Goal: Information Seeking & Learning: Learn about a topic

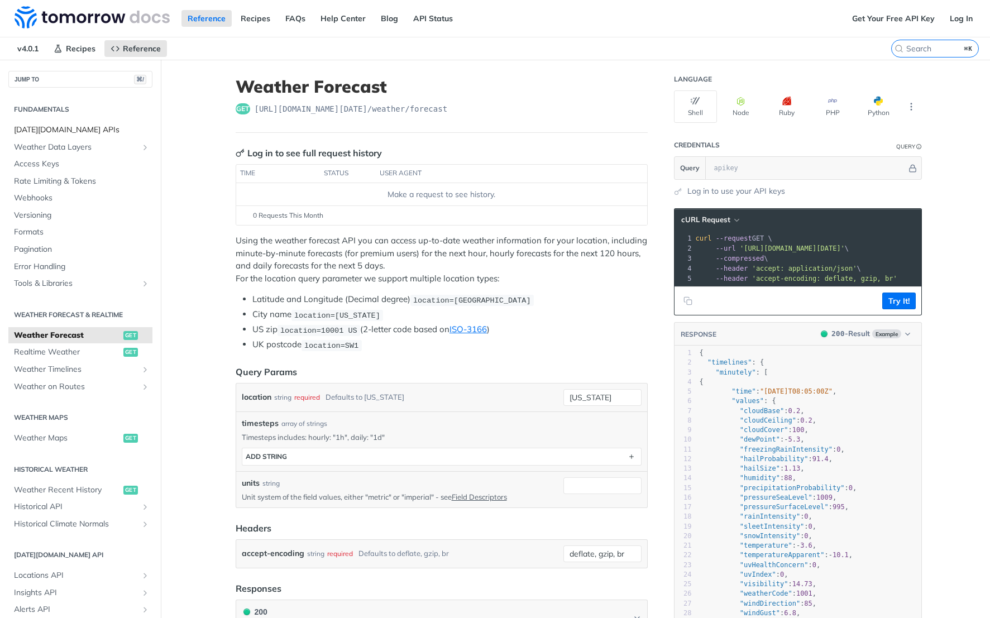
click at [71, 126] on span "[DATE][DOMAIN_NAME] APIs" at bounding box center [82, 129] width 136 height 11
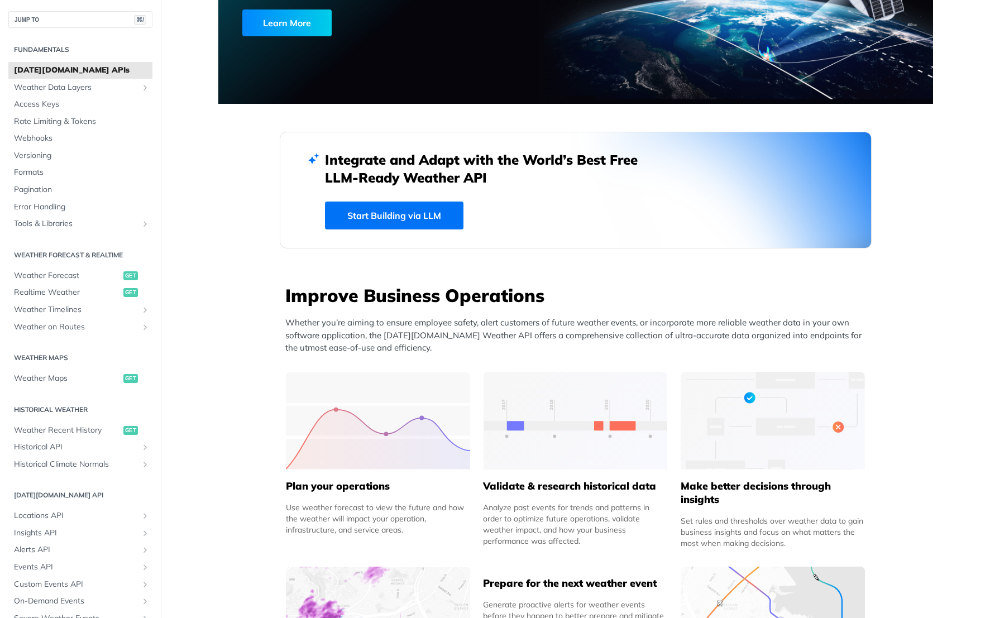
scroll to position [181, 0]
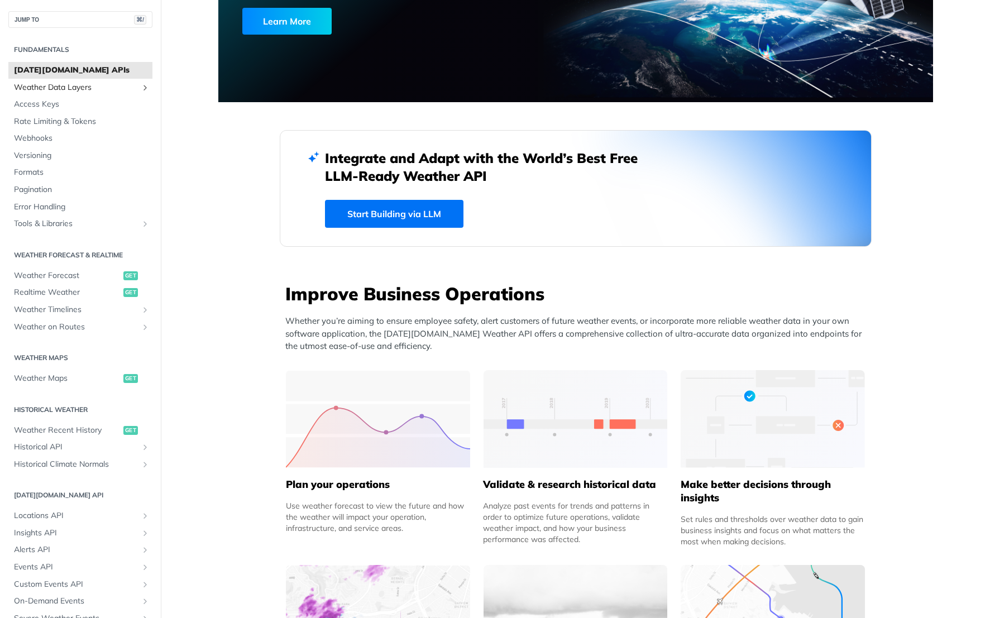
click at [67, 90] on span "Weather Data Layers" at bounding box center [76, 87] width 124 height 11
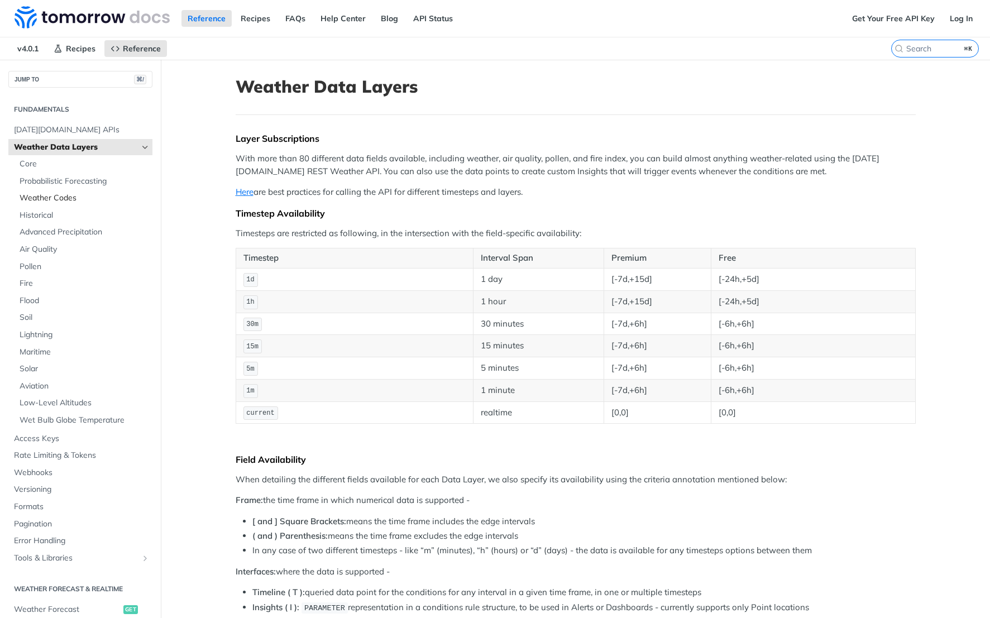
click at [83, 203] on span "Weather Codes" at bounding box center [85, 198] width 130 height 11
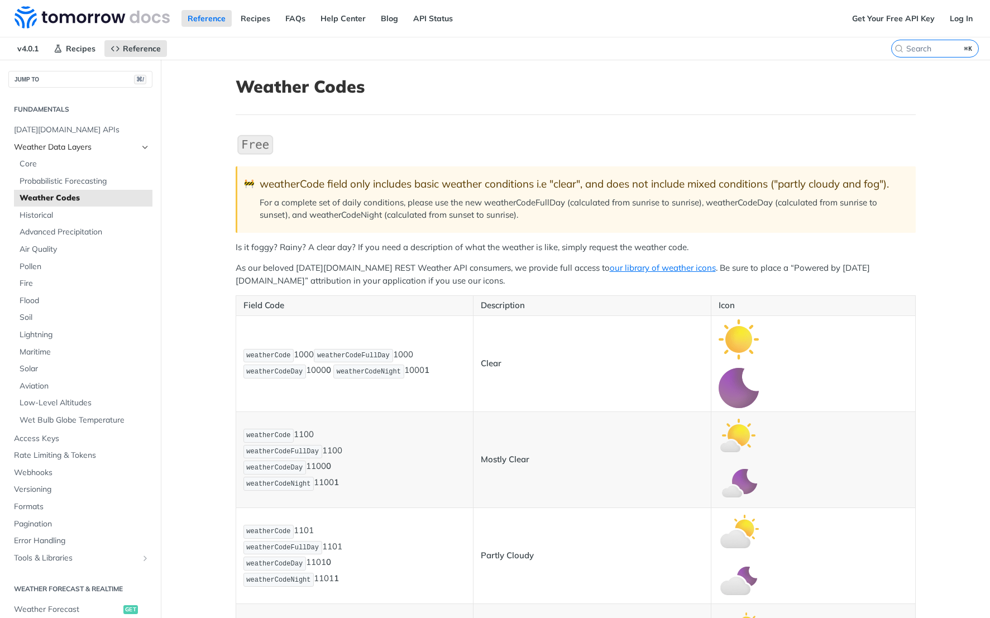
click at [75, 147] on span "Weather Data Layers" at bounding box center [76, 147] width 124 height 11
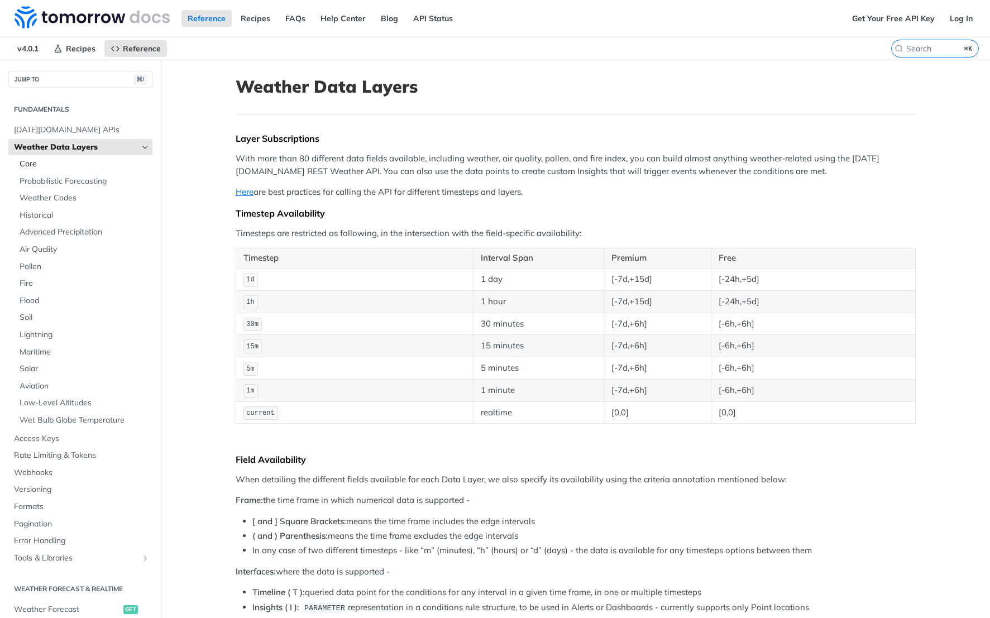
click at [59, 164] on span "Core" at bounding box center [85, 164] width 130 height 11
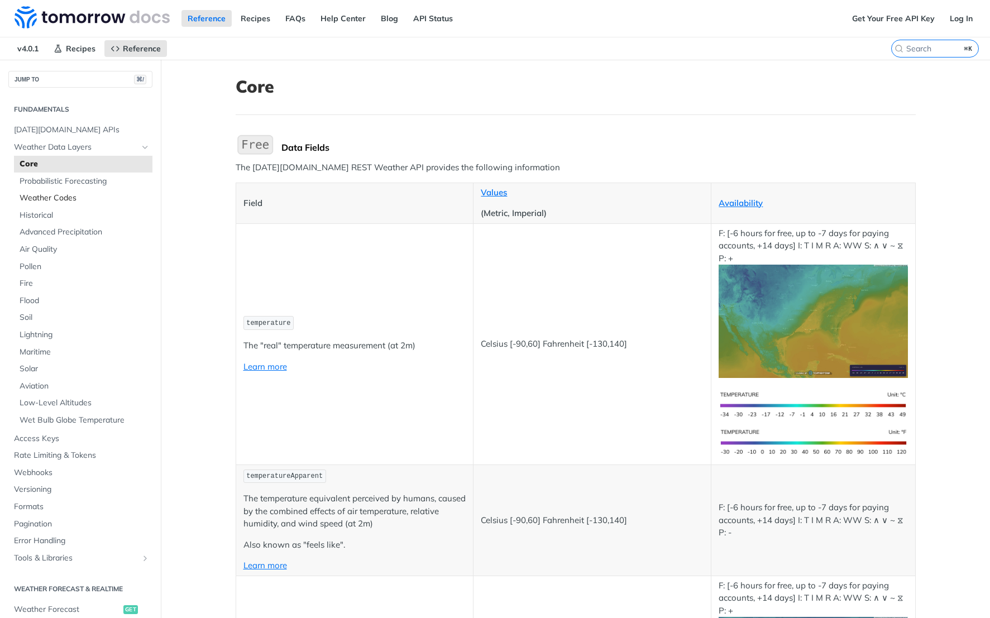
click at [115, 198] on span "Weather Codes" at bounding box center [85, 198] width 130 height 11
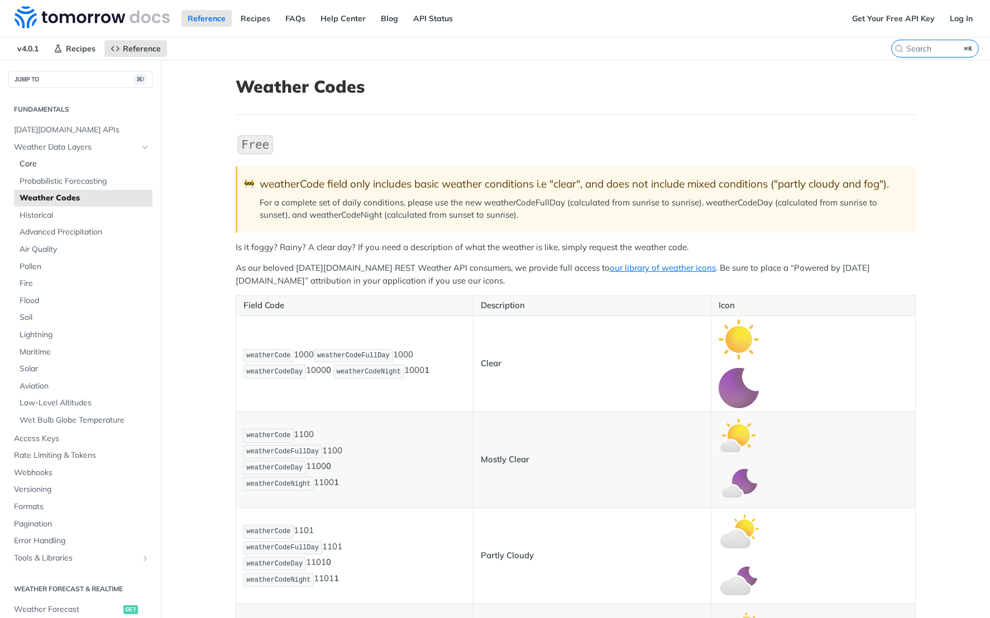
click at [41, 164] on span "Core" at bounding box center [85, 164] width 130 height 11
